Goal: Transaction & Acquisition: Book appointment/travel/reservation

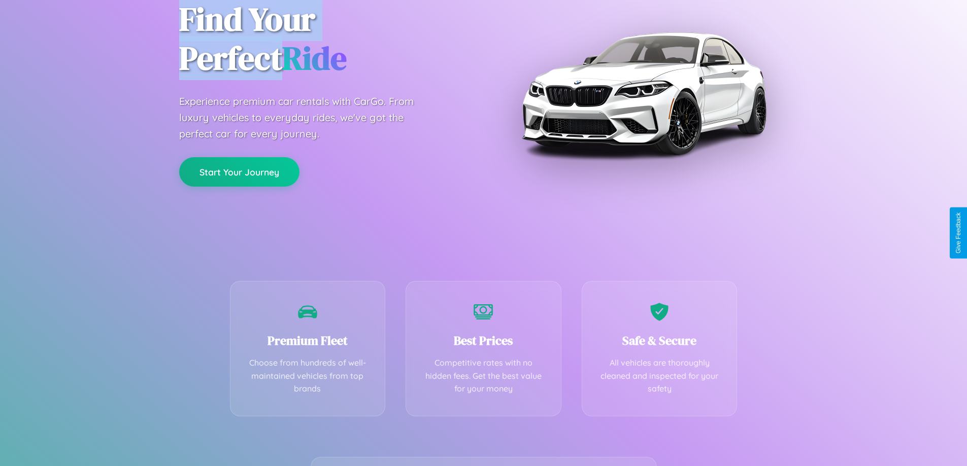
scroll to position [200, 0]
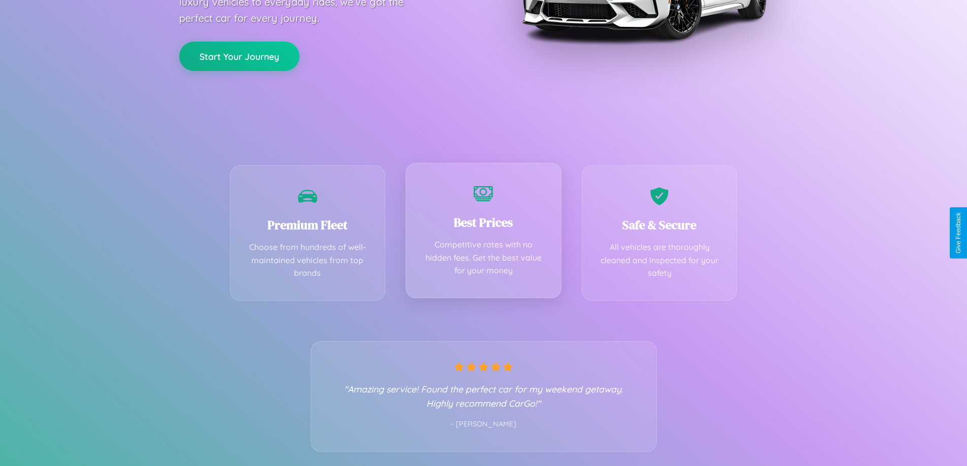
click at [483, 233] on div "Best Prices Competitive rates with no hidden fees. Get the best value for your …" at bounding box center [483, 230] width 156 height 135
click at [239, 55] on button "Start Your Journey" at bounding box center [239, 55] width 120 height 29
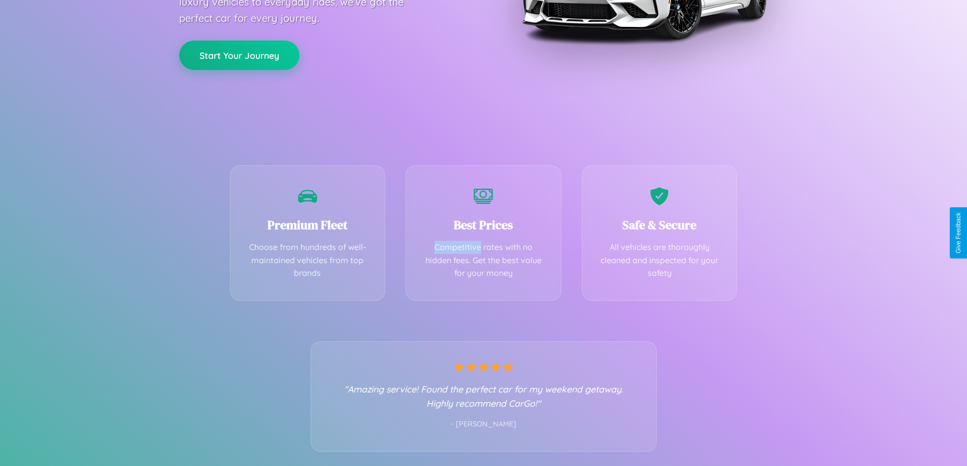
click at [239, 55] on button "Start Your Journey" at bounding box center [239, 55] width 120 height 29
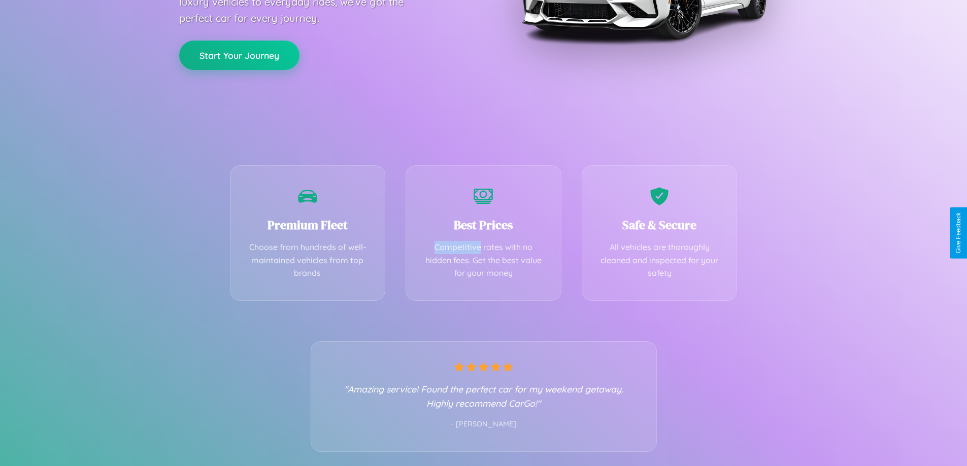
click at [239, 55] on button "Start Your Journey" at bounding box center [239, 55] width 120 height 29
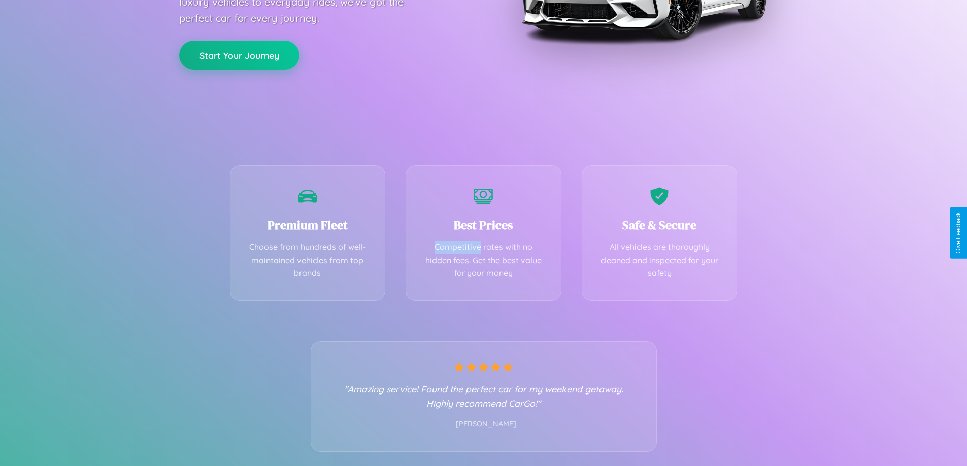
click at [239, 55] on button "Start Your Journey" at bounding box center [239, 55] width 120 height 29
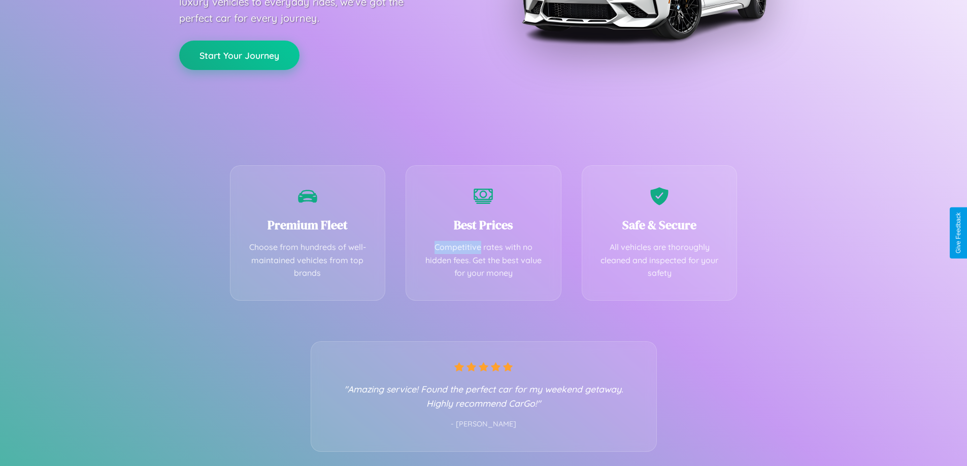
click at [239, 55] on button "Start Your Journey" at bounding box center [239, 55] width 120 height 29
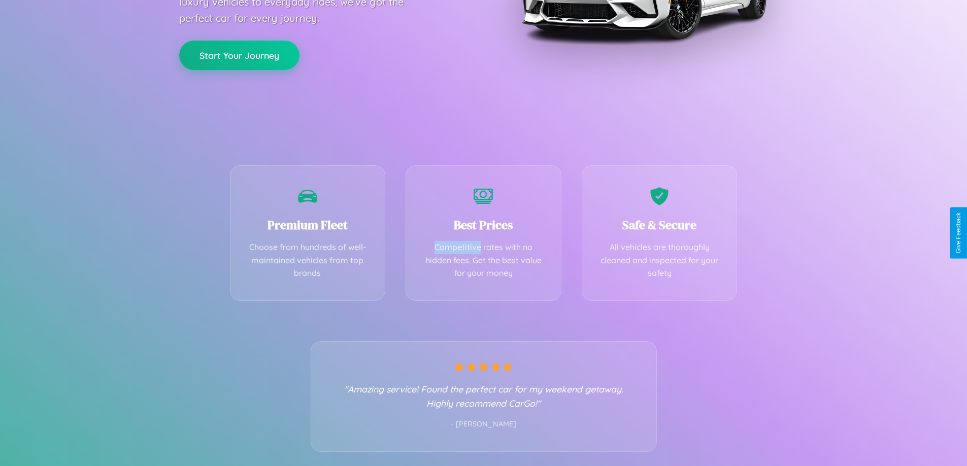
click at [239, 55] on button "Start Your Journey" at bounding box center [239, 55] width 120 height 29
